Goal: Task Accomplishment & Management: Complete application form

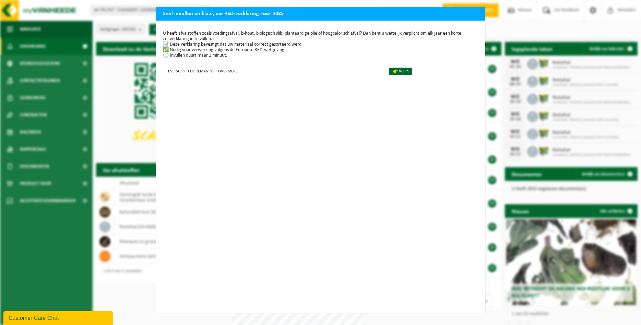
click at [468, 14] on h2 "Snel invullen en klaar, uw RED-verklaring voor 2025" at bounding box center [320, 13] width 329 height 13
click at [116, 144] on div "Snel invullen en klaar, uw RED-verklaring voor 2025 U heeft afvalstoffen zoals …" at bounding box center [320, 162] width 641 height 325
click at [398, 74] on link "👉 Vul in" at bounding box center [401, 72] width 23 height 8
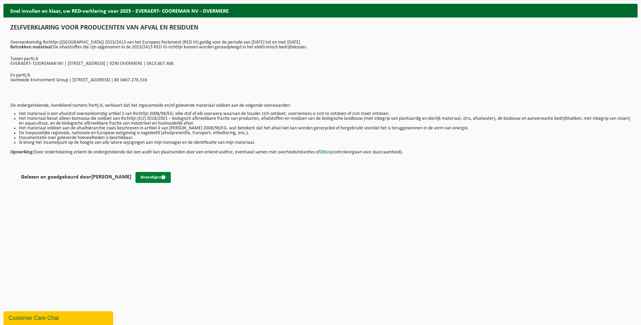
click at [154, 177] on button "Bevestigen" at bounding box center [153, 177] width 35 height 11
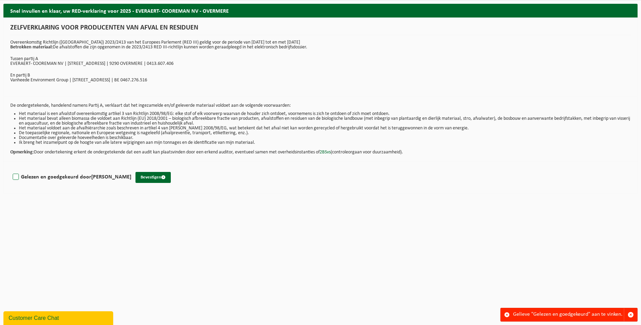
click at [63, 178] on label "Gelezen en goedgekeurd door ISABEL DE GUCHT" at bounding box center [71, 177] width 120 height 10
click at [131, 169] on input "Gelezen en goedgekeurd door ISABEL DE GUCHT" at bounding box center [131, 168] width 0 height 0
checkbox input "true"
click at [145, 179] on button "Bevestigen" at bounding box center [153, 177] width 35 height 11
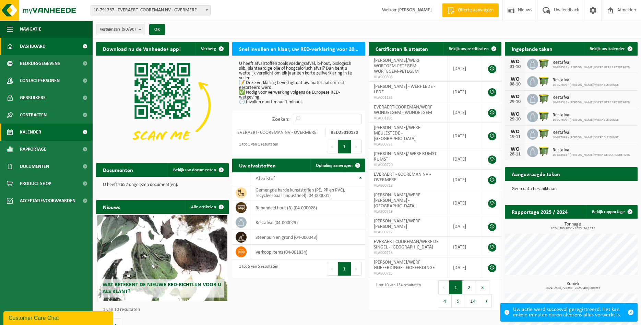
click at [37, 130] on span "Kalender" at bounding box center [30, 132] width 21 height 17
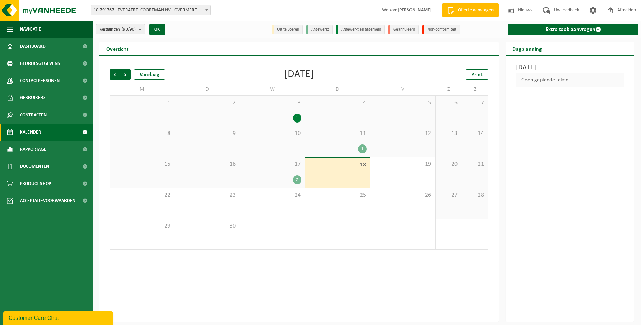
click at [287, 174] on div "17 2" at bounding box center [272, 172] width 65 height 31
